Goal: Task Accomplishment & Management: Use online tool/utility

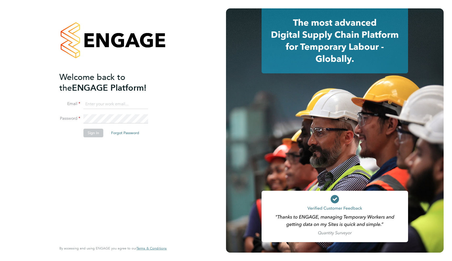
click at [132, 112] on li "Email" at bounding box center [110, 107] width 102 height 15
click at [130, 109] on li "Email" at bounding box center [110, 107] width 102 height 15
click at [124, 104] on input at bounding box center [116, 104] width 65 height 9
type input "support@engagelabs.io"
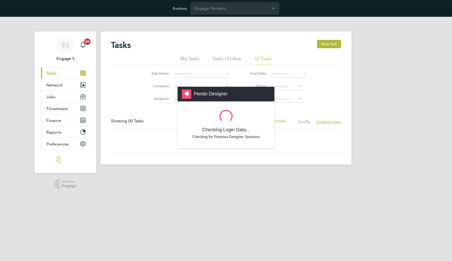
click at [294, 32] on div "Pendo Designer Checking Login Data... Checking for Previous Designer Sessions" at bounding box center [226, 130] width 452 height 261
